Goal: Task Accomplishment & Management: Use online tool/utility

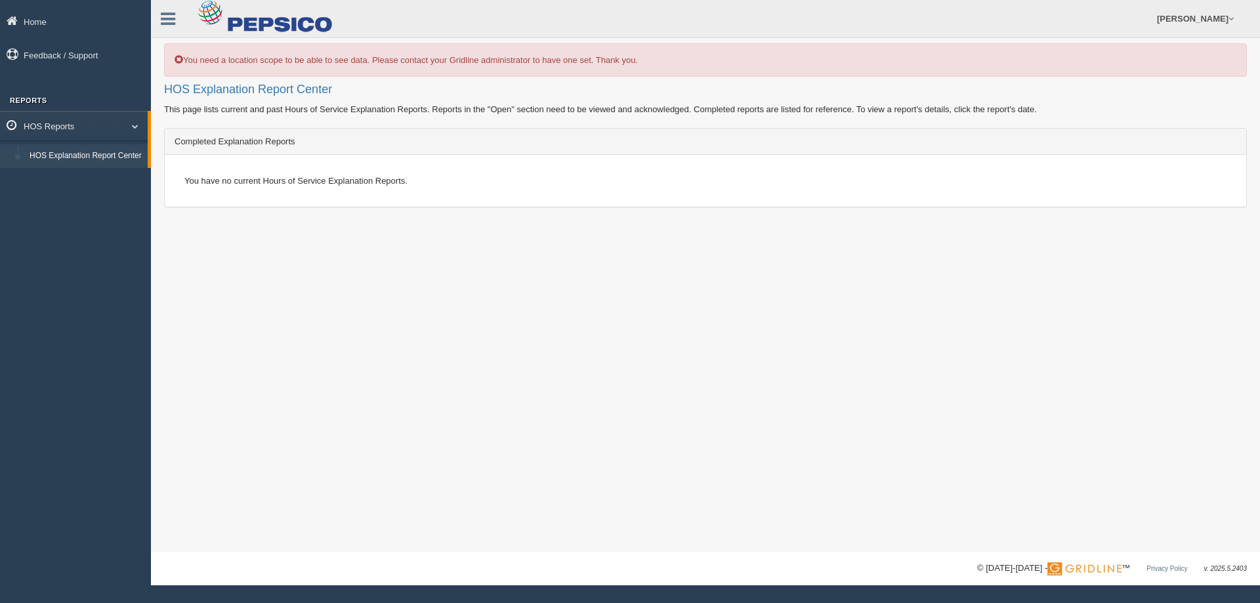
click at [106, 127] on link "HOS Reports" at bounding box center [74, 126] width 148 height 30
click at [106, 127] on link "HOS Reports" at bounding box center [75, 126] width 151 height 30
click at [106, 158] on link "HOS Explanation Report Center" at bounding box center [86, 156] width 124 height 24
click at [1205, 22] on link "[PERSON_NAME]" at bounding box center [1195, 18] width 90 height 37
click at [1150, 82] on link "Log Off" at bounding box center [1168, 78] width 143 height 27
